Goal: Transaction & Acquisition: Book appointment/travel/reservation

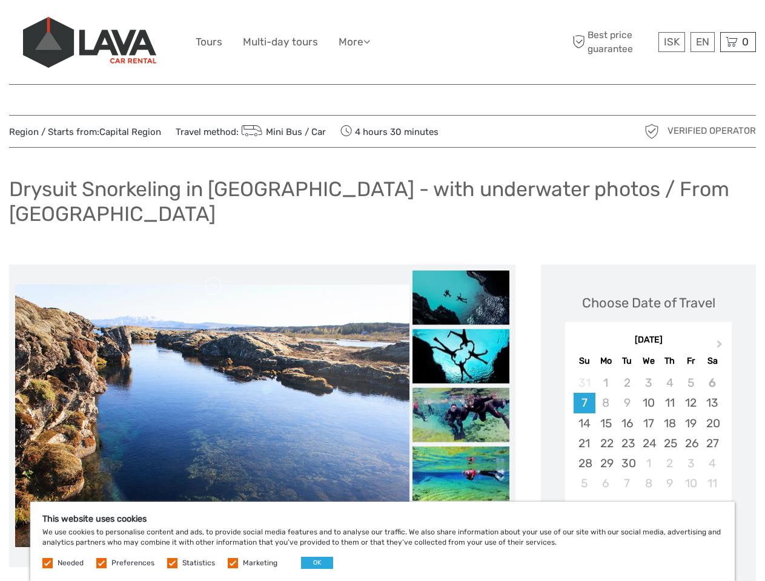
click at [382, 42] on ul "Tours Multi-day tours More Food & drink Travel Articles Back to [GEOGRAPHIC_DAT…" at bounding box center [292, 42] width 193 height 18
click at [355, 42] on link "More" at bounding box center [353, 42] width 31 height 18
click at [370, 41] on icon at bounding box center [366, 41] width 7 height 10
click at [671, 42] on span "ISK" at bounding box center [671, 42] width 16 height 12
click at [702, 42] on div "EN English Español Deutsch" at bounding box center [702, 42] width 24 height 20
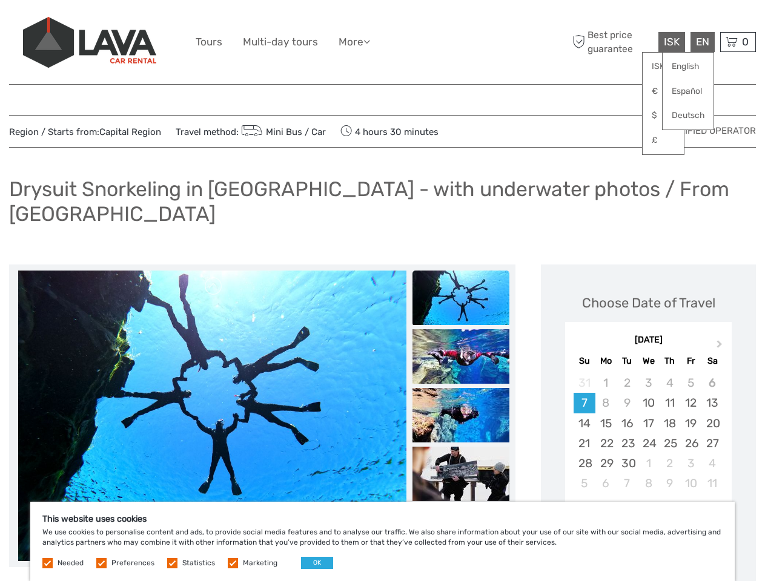
click at [737, 42] on div "0 Items Total 0 ISK Checkout The shopping cart is empty." at bounding box center [738, 42] width 36 height 20
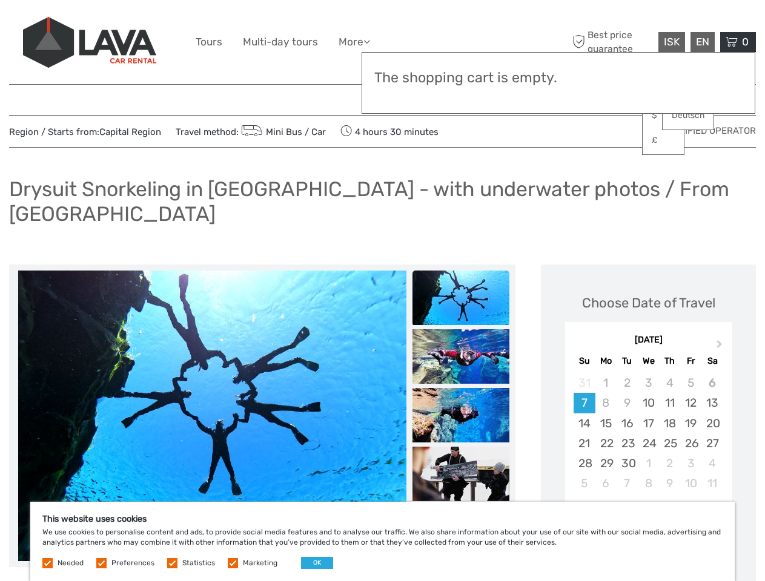
click at [212, 392] on img at bounding box center [211, 416] width 387 height 291
click at [214, 277] on link at bounding box center [213, 286] width 19 height 19
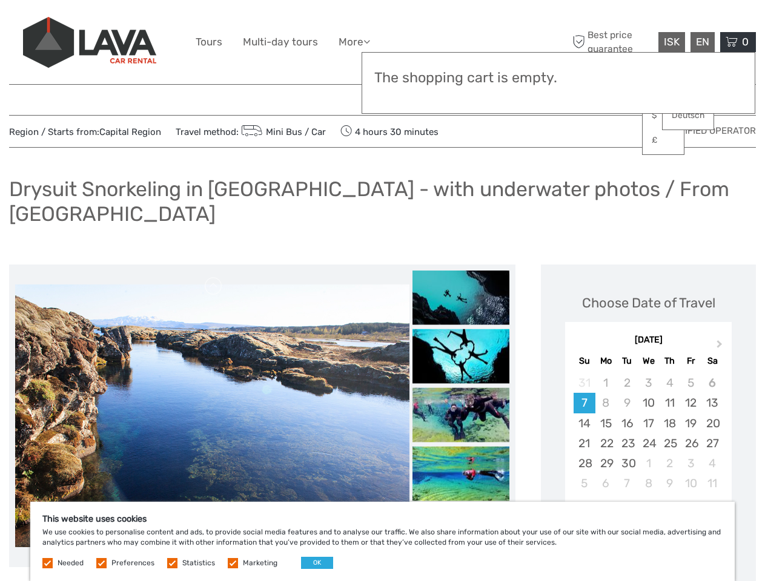
click at [461, 97] on div "Items Total 0 ISK Checkout The shopping cart is empty." at bounding box center [557, 83] width 393 height 62
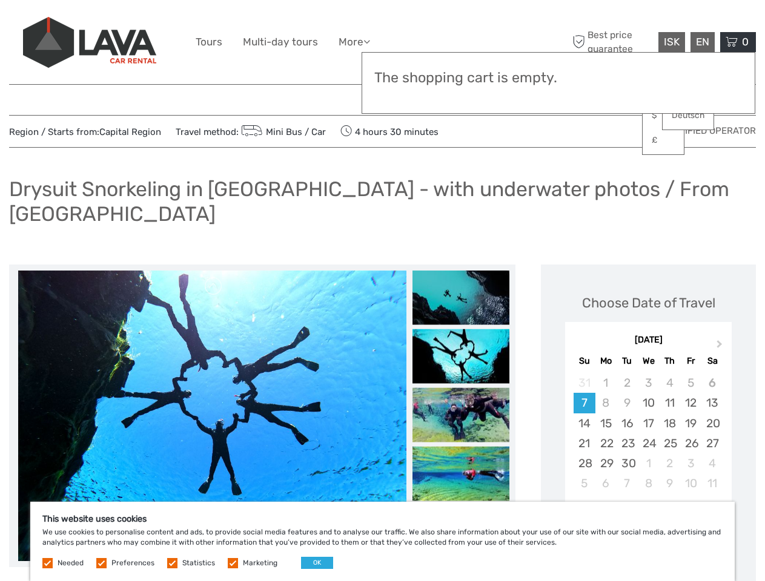
click at [461, 97] on div "Items Total 0 ISK Checkout The shopping cart is empty." at bounding box center [557, 83] width 393 height 62
